Goal: Entertainment & Leisure: Consume media (video, audio)

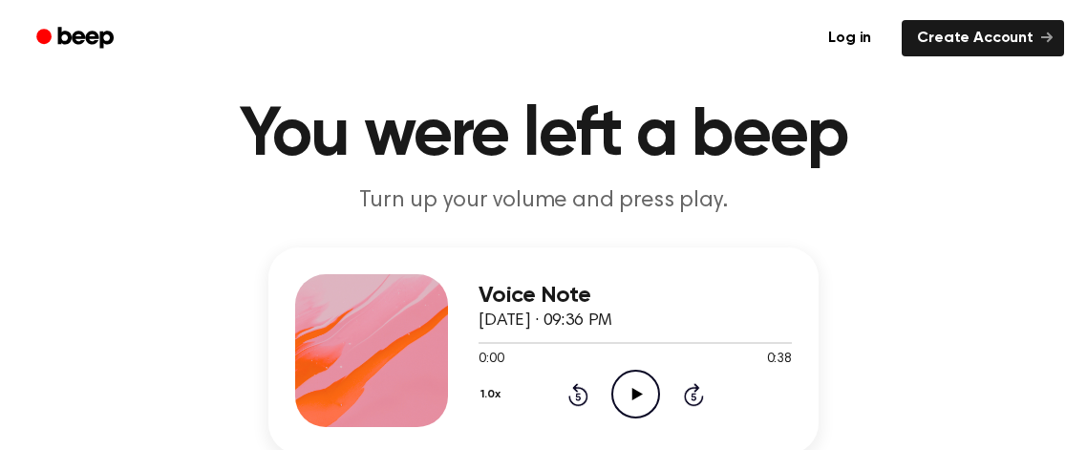
click at [646, 382] on icon "Play Audio" at bounding box center [635, 394] width 49 height 49
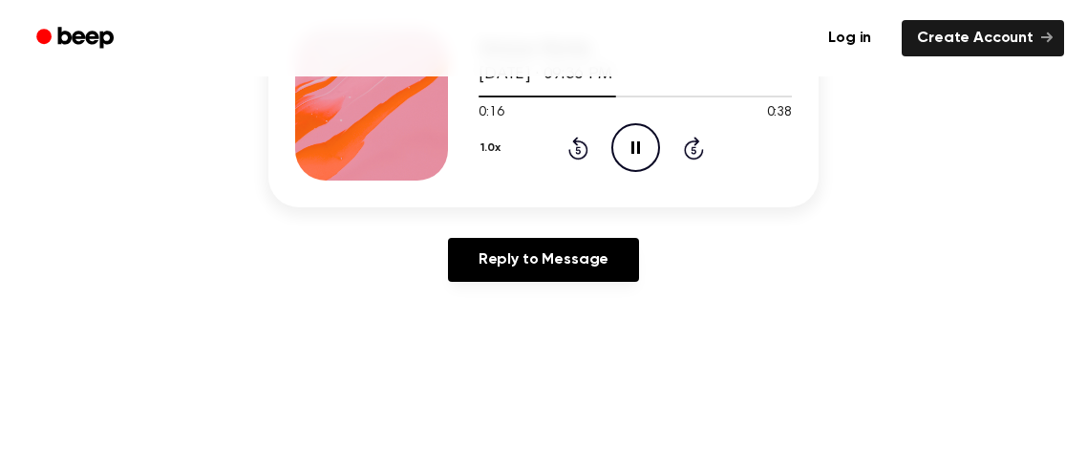
scroll to position [262, 0]
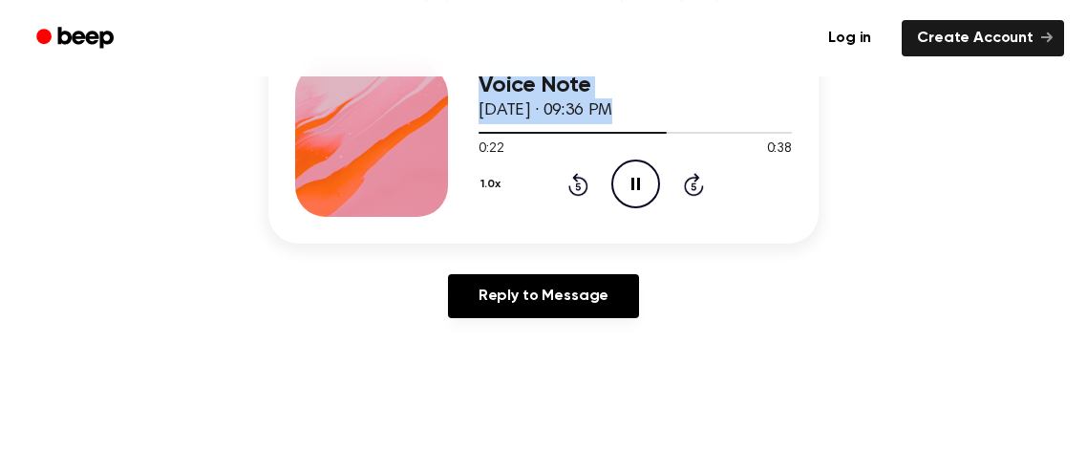
drag, startPoint x: 651, startPoint y: 134, endPoint x: 460, endPoint y: 134, distance: 191.0
click at [460, 134] on div "Voice Note [DATE] · 09:36 PM 0:22 0:38 Your browser does not support the [objec…" at bounding box center [543, 140] width 550 height 206
click at [478, 133] on div at bounding box center [634, 131] width 313 height 15
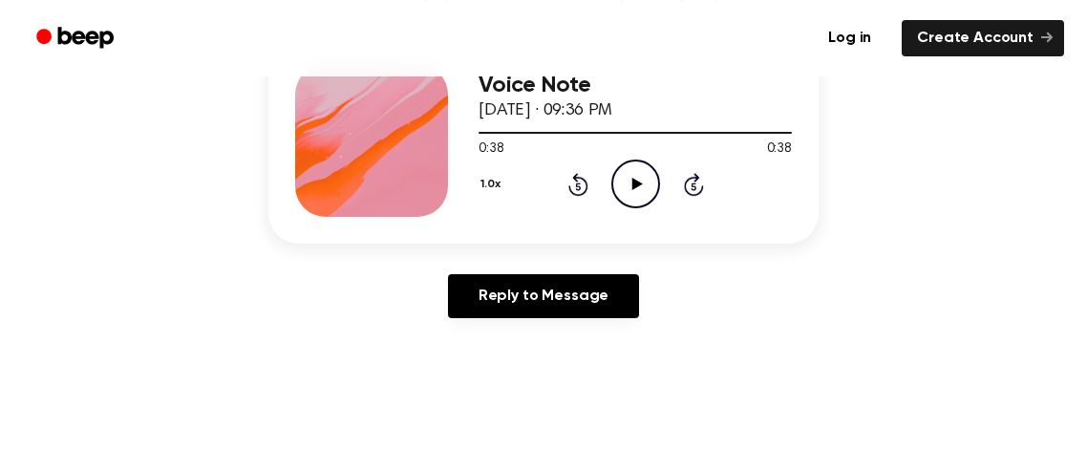
click at [640, 183] on icon at bounding box center [636, 184] width 11 height 12
drag, startPoint x: 751, startPoint y: 135, endPoint x: 525, endPoint y: 124, distance: 225.6
click at [525, 124] on div at bounding box center [634, 131] width 313 height 15
click at [479, 134] on div at bounding box center [634, 131] width 313 height 15
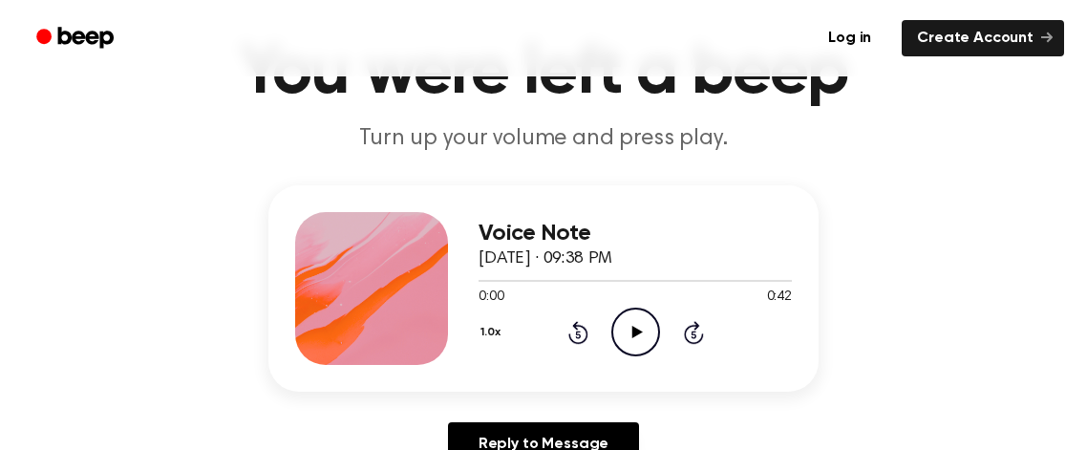
scroll to position [173, 0]
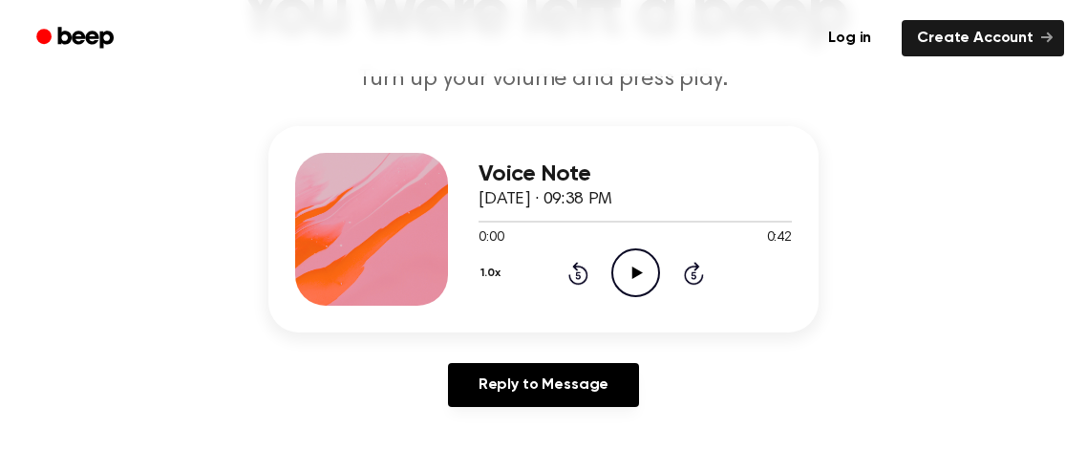
click at [646, 265] on icon "Play Audio" at bounding box center [635, 272] width 49 height 49
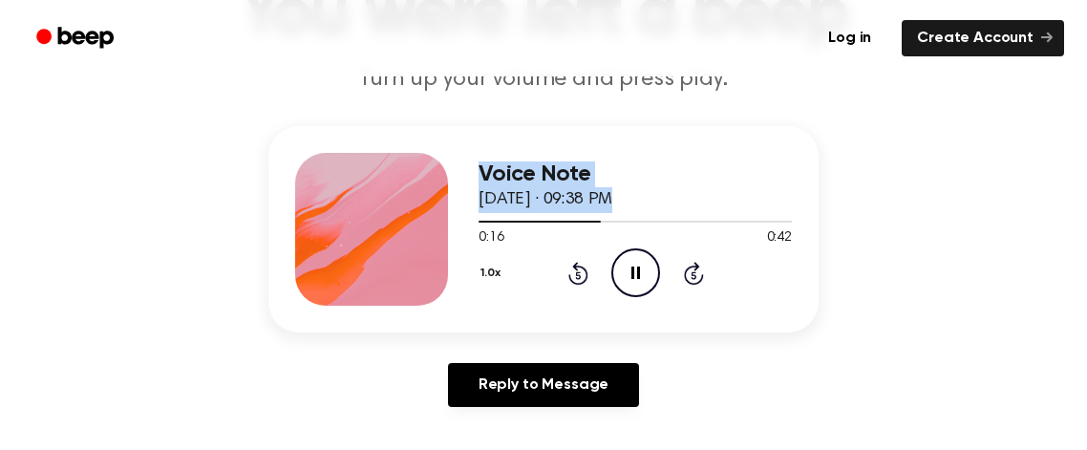
drag, startPoint x: 590, startPoint y: 220, endPoint x: 462, endPoint y: 233, distance: 128.7
click at [462, 233] on div "Voice Note September 9, 2025 · 09:38 PM 0:16 0:42 Your browser does not support…" at bounding box center [543, 229] width 550 height 206
click at [760, 122] on main "You were left a beep Turn up your volume and press play. Voice Note September 9…" at bounding box center [543, 415] width 1087 height 1177
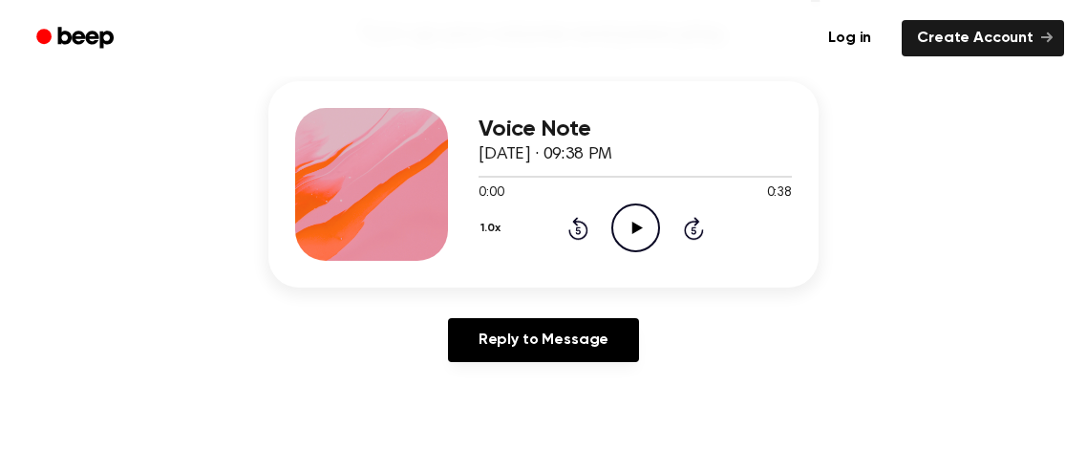
scroll to position [222, 0]
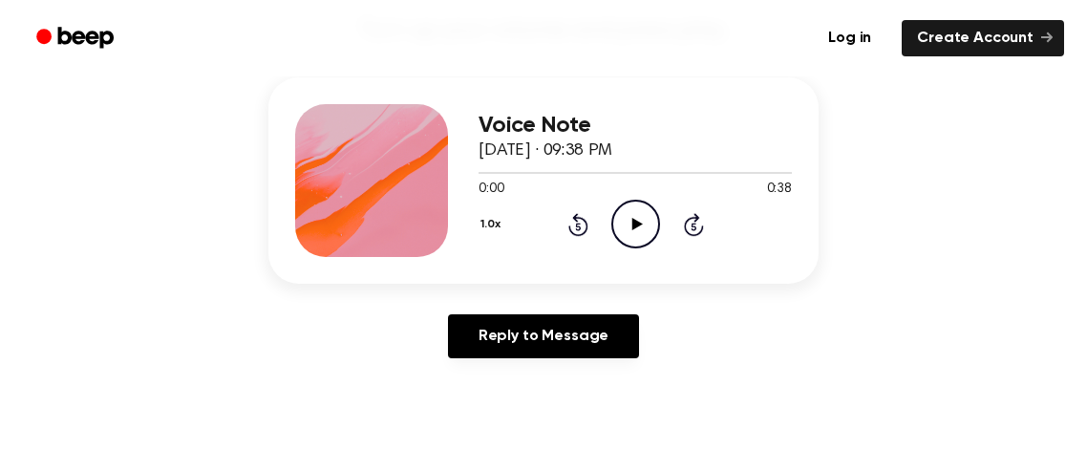
click at [607, 227] on div "1.0x Rewind 5 seconds Play Audio Skip 5 seconds" at bounding box center [634, 224] width 313 height 49
click at [625, 222] on icon "Play Audio" at bounding box center [635, 224] width 49 height 49
click at [641, 223] on icon "Play Audio" at bounding box center [635, 224] width 49 height 49
click at [640, 229] on icon "Play Audio" at bounding box center [635, 224] width 49 height 49
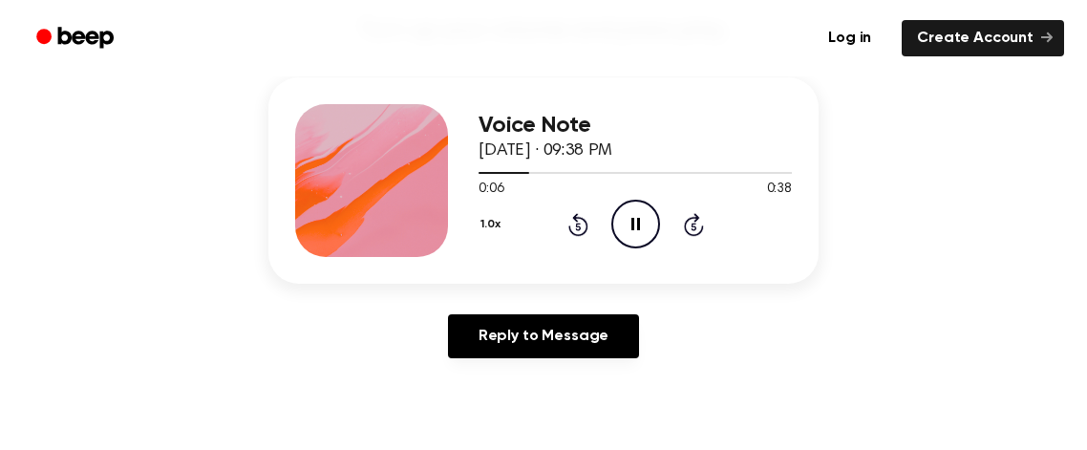
click at [640, 227] on icon "Pause Audio" at bounding box center [635, 224] width 49 height 49
